Goal: Task Accomplishment & Management: Complete application form

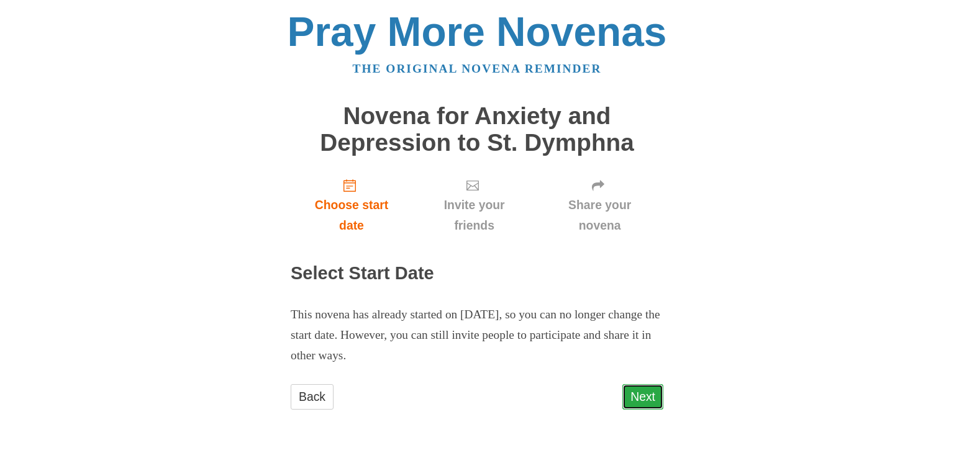
click at [648, 400] on link "Next" at bounding box center [642, 396] width 41 height 25
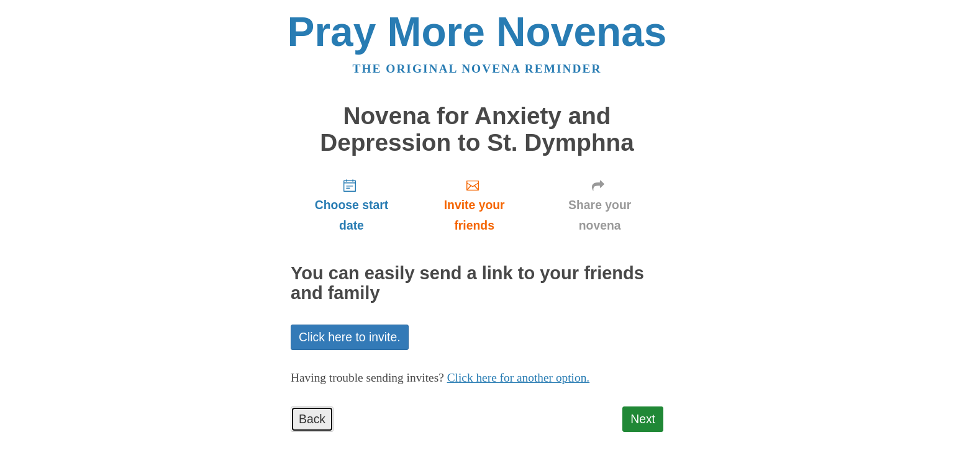
click at [315, 411] on link "Back" at bounding box center [312, 419] width 43 height 25
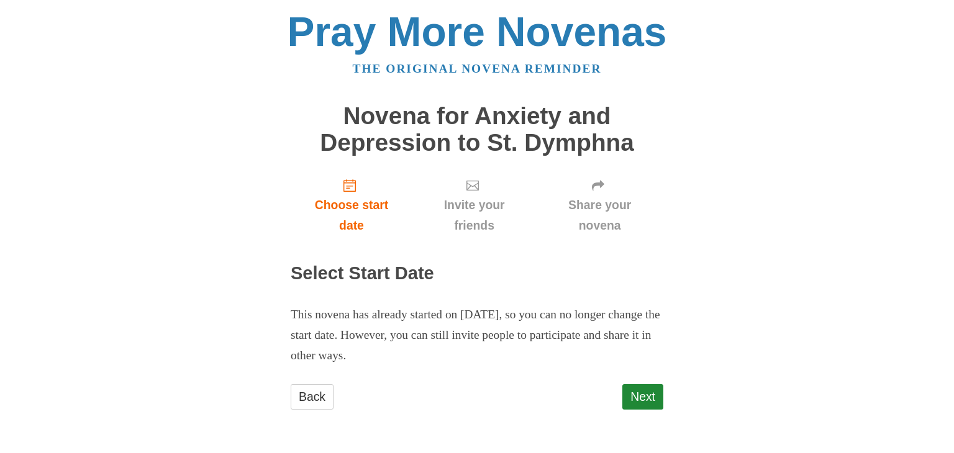
click at [315, 411] on div "Back" at bounding box center [312, 402] width 43 height 37
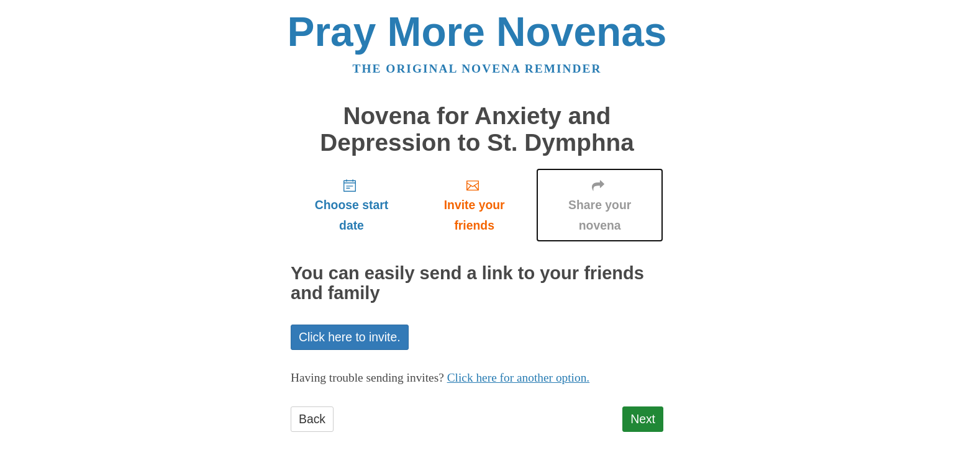
click at [618, 222] on span "Share your novena" at bounding box center [599, 215] width 102 height 41
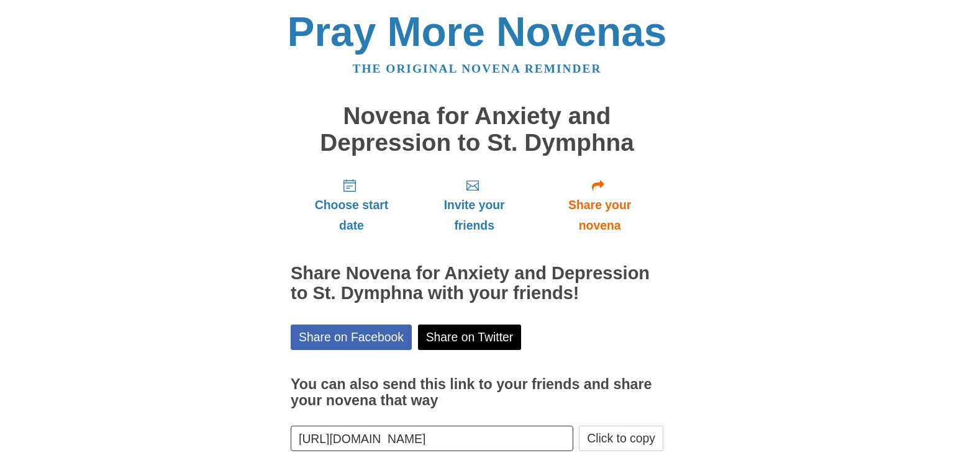
scroll to position [71, 0]
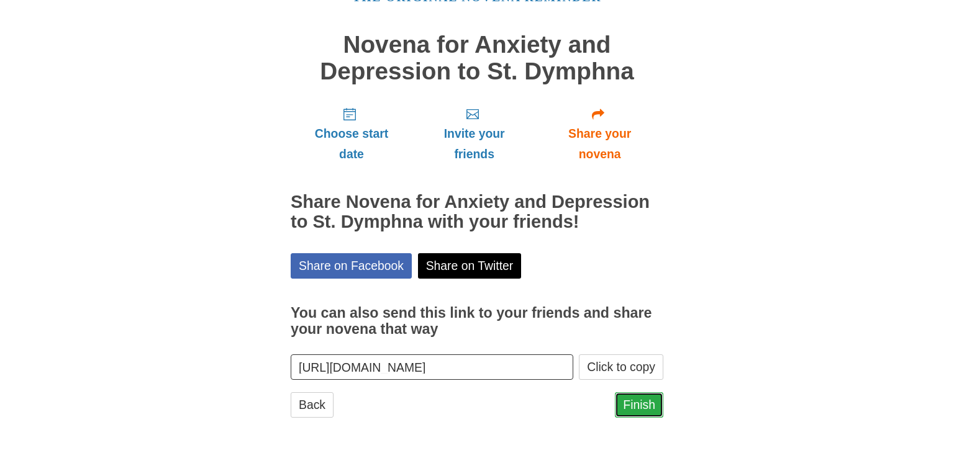
click at [640, 407] on link "Finish" at bounding box center [639, 404] width 48 height 25
